Goal: Task Accomplishment & Management: Manage account settings

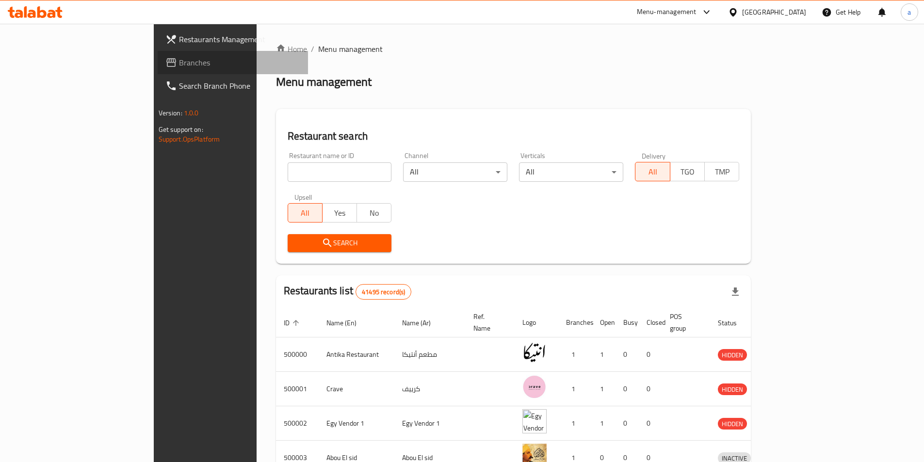
click at [179, 68] on span "Branches" at bounding box center [239, 63] width 121 height 12
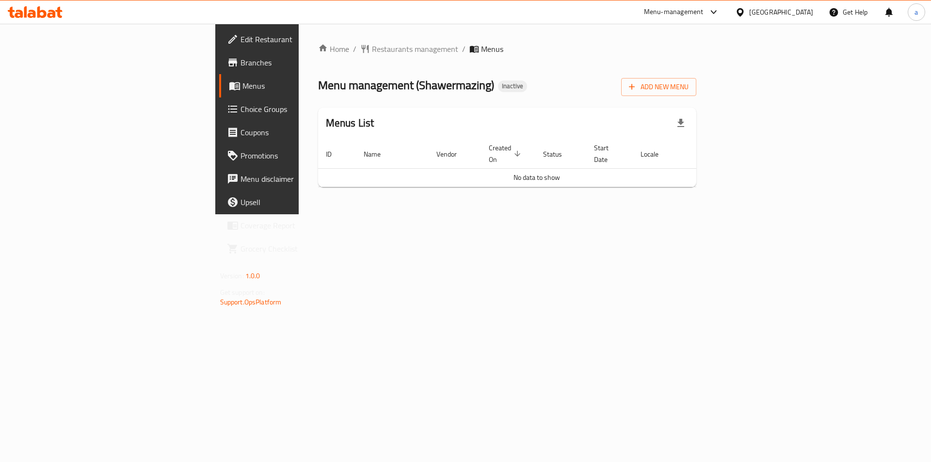
click at [240, 37] on span "Edit Restaurant" at bounding box center [301, 39] width 123 height 12
click at [688, 90] on span "Add New Menu" at bounding box center [659, 87] width 60 height 12
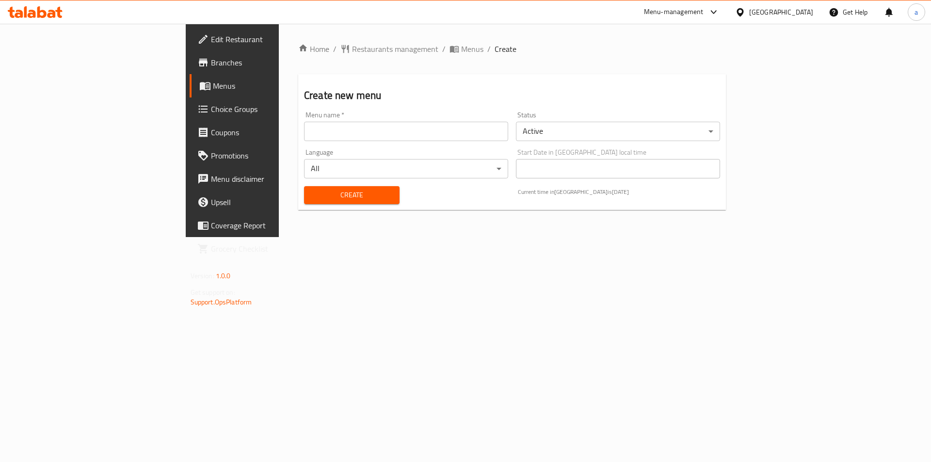
click at [374, 130] on input "text" at bounding box center [406, 131] width 204 height 19
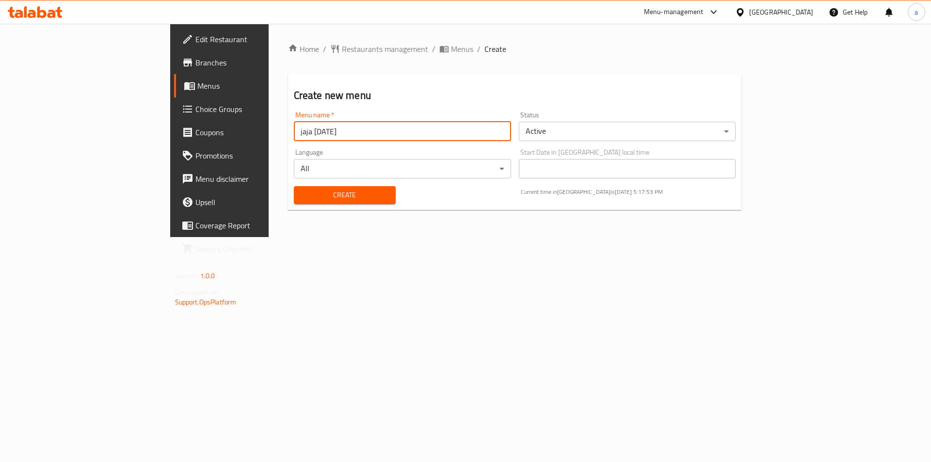
type input "jaja 15/10/2025"
click at [311, 198] on span "Create" at bounding box center [345, 195] width 86 height 12
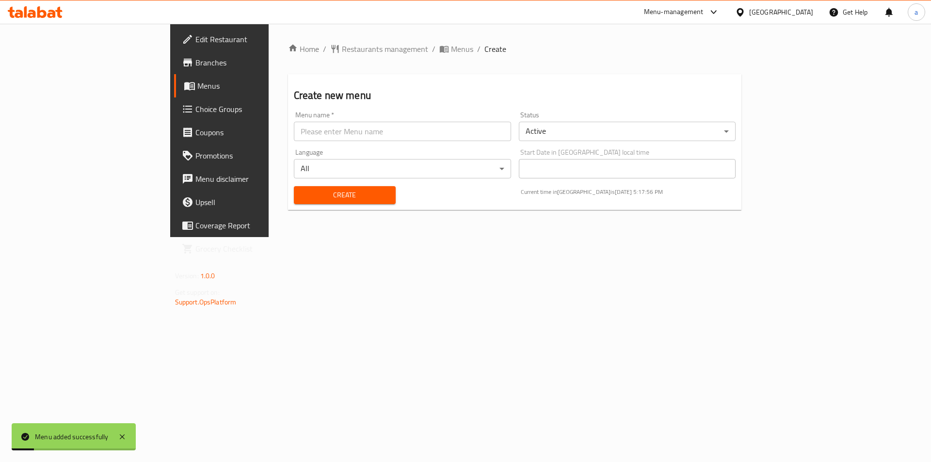
click at [197, 88] on span "Menus" at bounding box center [257, 86] width 121 height 12
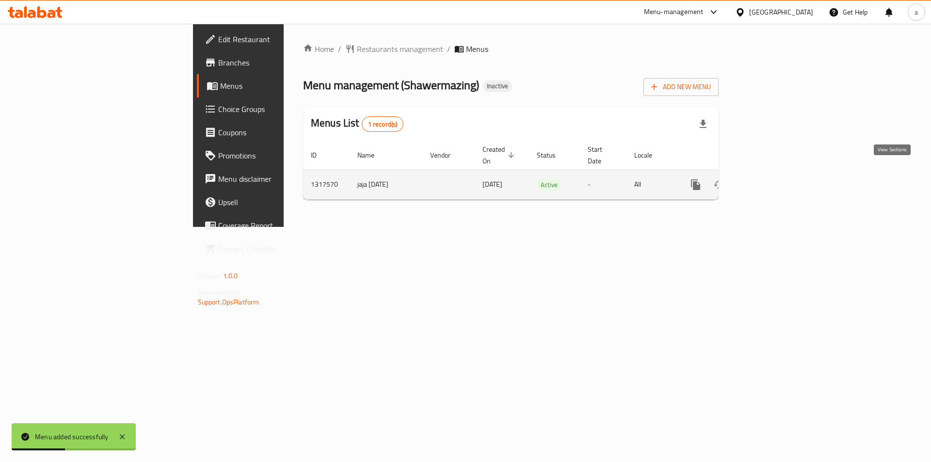
click at [777, 182] on link "enhanced table" at bounding box center [765, 184] width 23 height 23
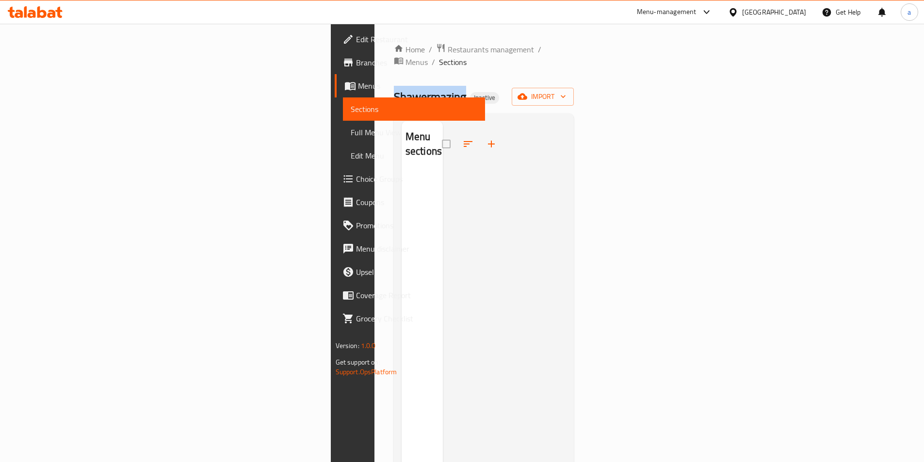
drag, startPoint x: 174, startPoint y: 81, endPoint x: 247, endPoint y: 83, distance: 73.3
click at [394, 89] on h2 "Shawermazing Inactive" at bounding box center [446, 97] width 105 height 16
copy span "Shawermazing"
